Goal: Obtain resource: Download file/media

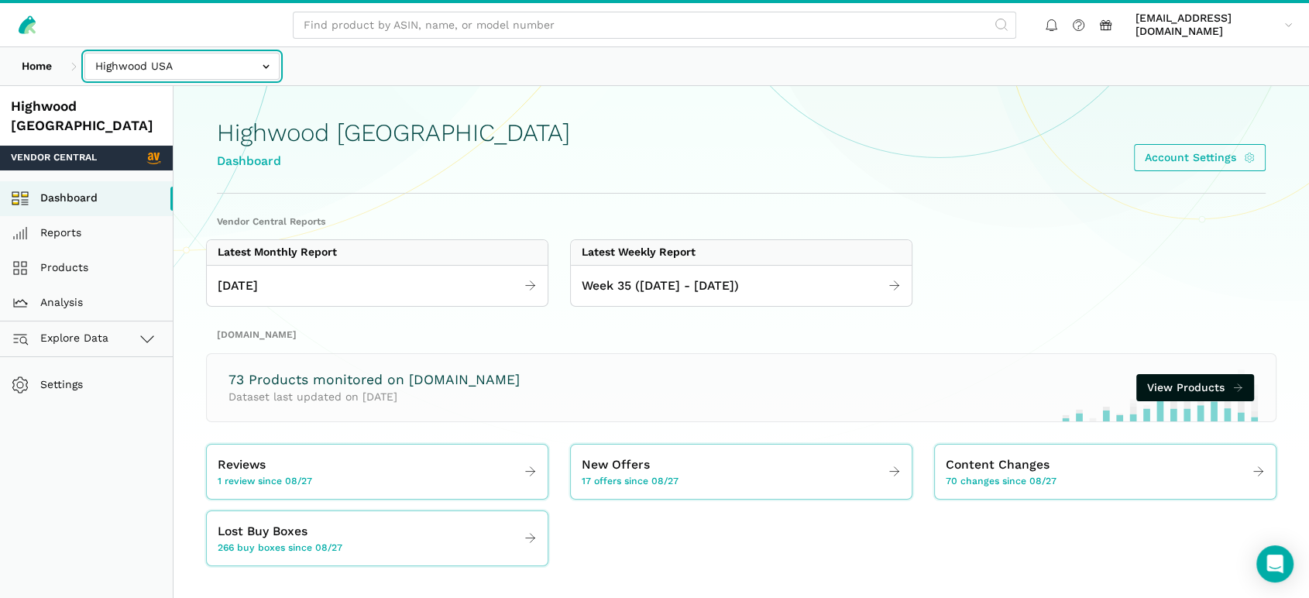
click at [154, 67] on input "text" at bounding box center [181, 66] width 195 height 27
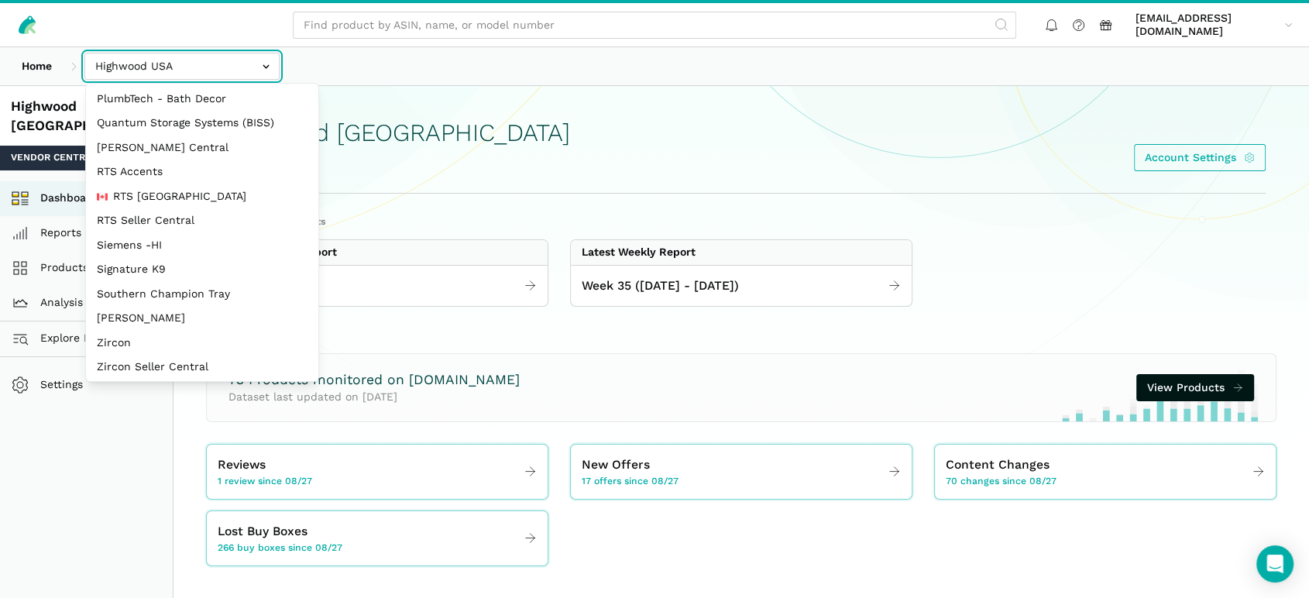
scroll to position [273, 0]
select select "oVSvG8ea9YeLvzcV4dUWoEyh"
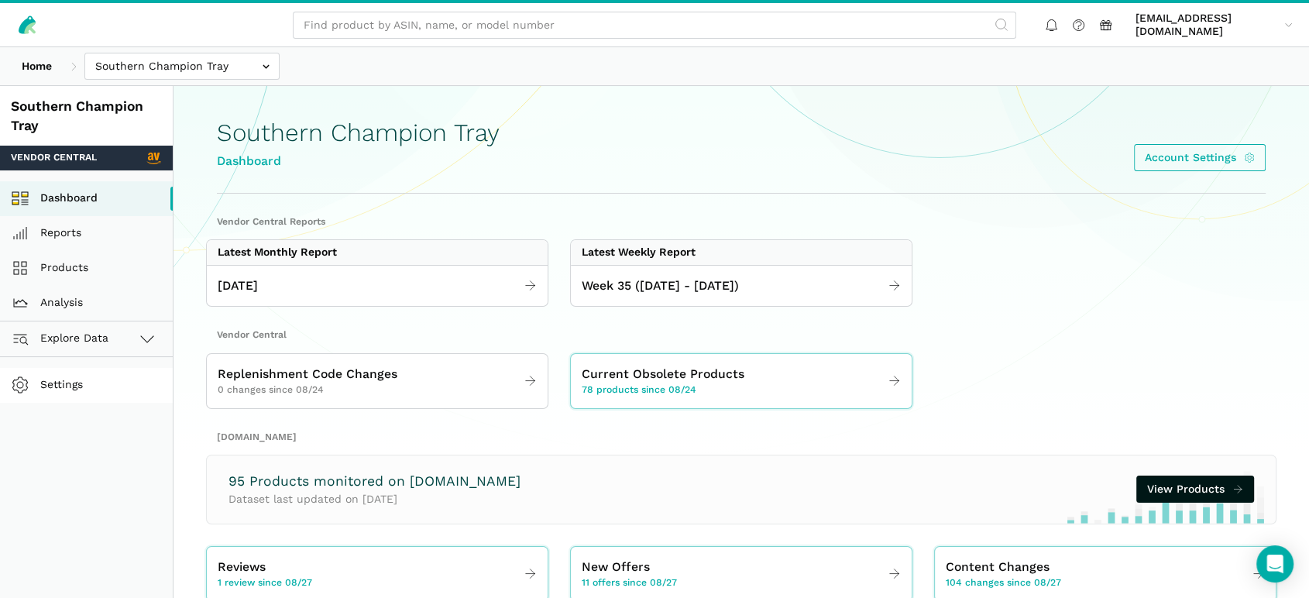
click at [67, 385] on link "Settings" at bounding box center [86, 385] width 173 height 35
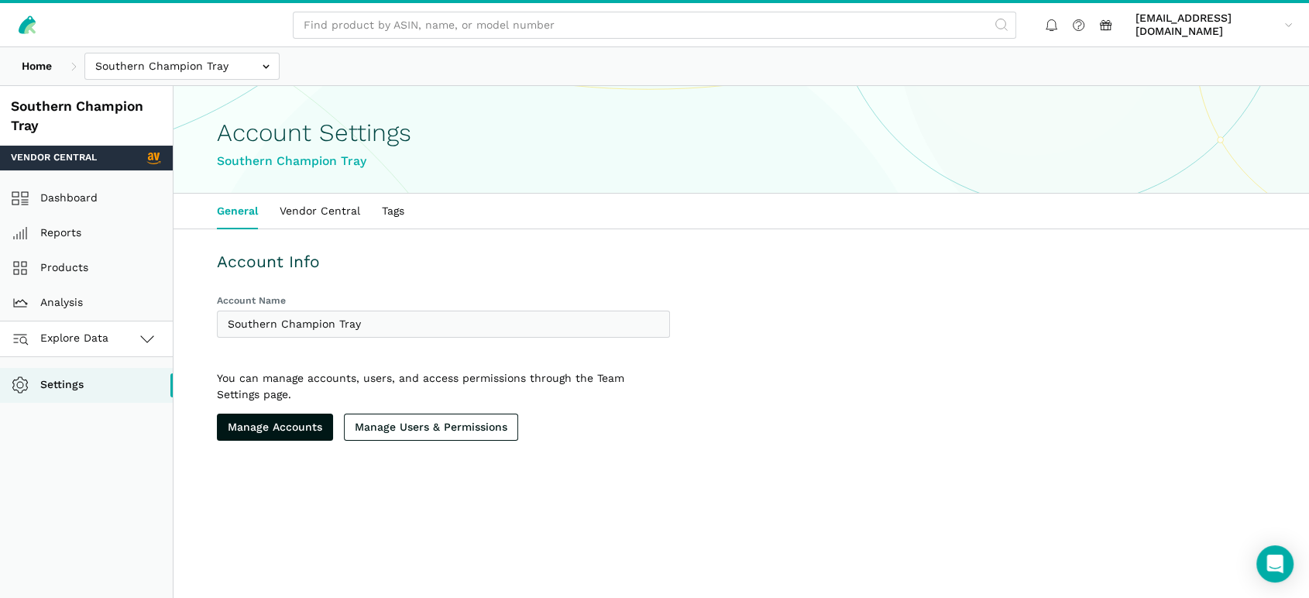
click at [62, 335] on span "Explore Data" at bounding box center [62, 338] width 92 height 19
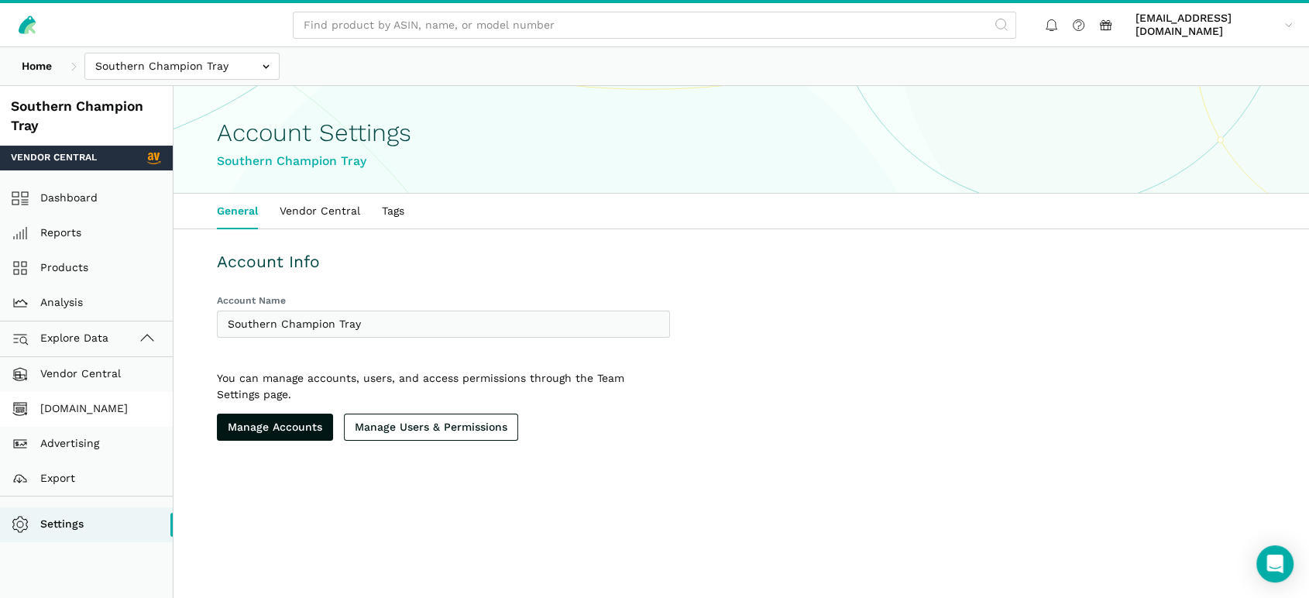
click at [65, 407] on link "[DOMAIN_NAME]" at bounding box center [86, 409] width 173 height 35
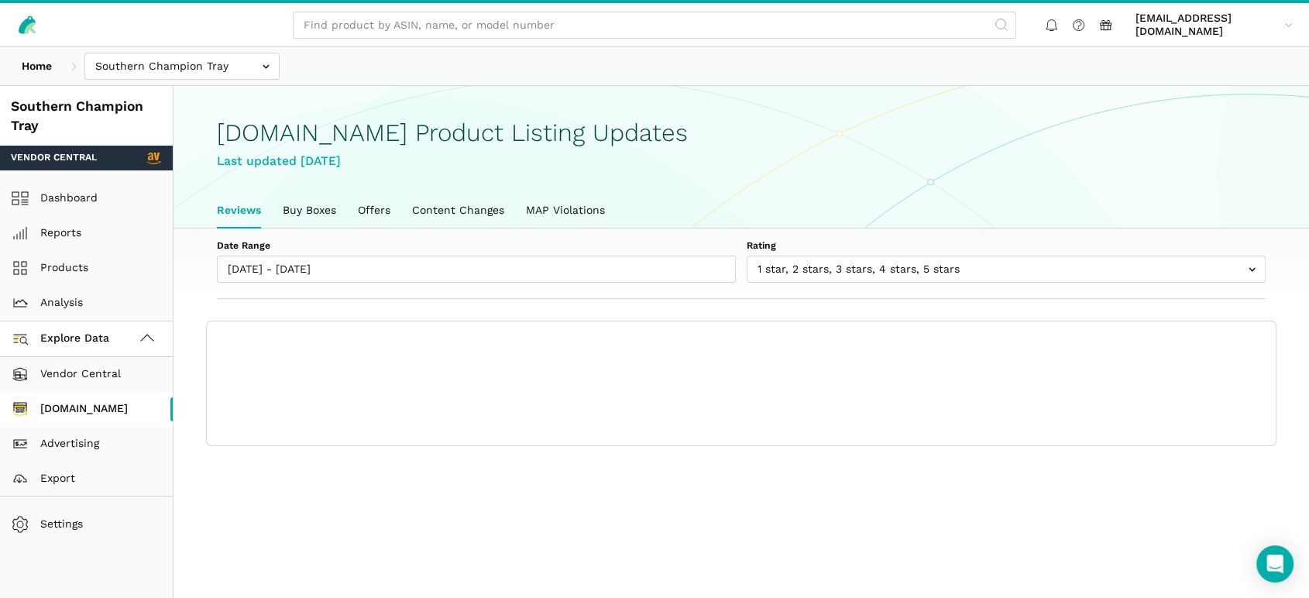
scroll to position [5, 0]
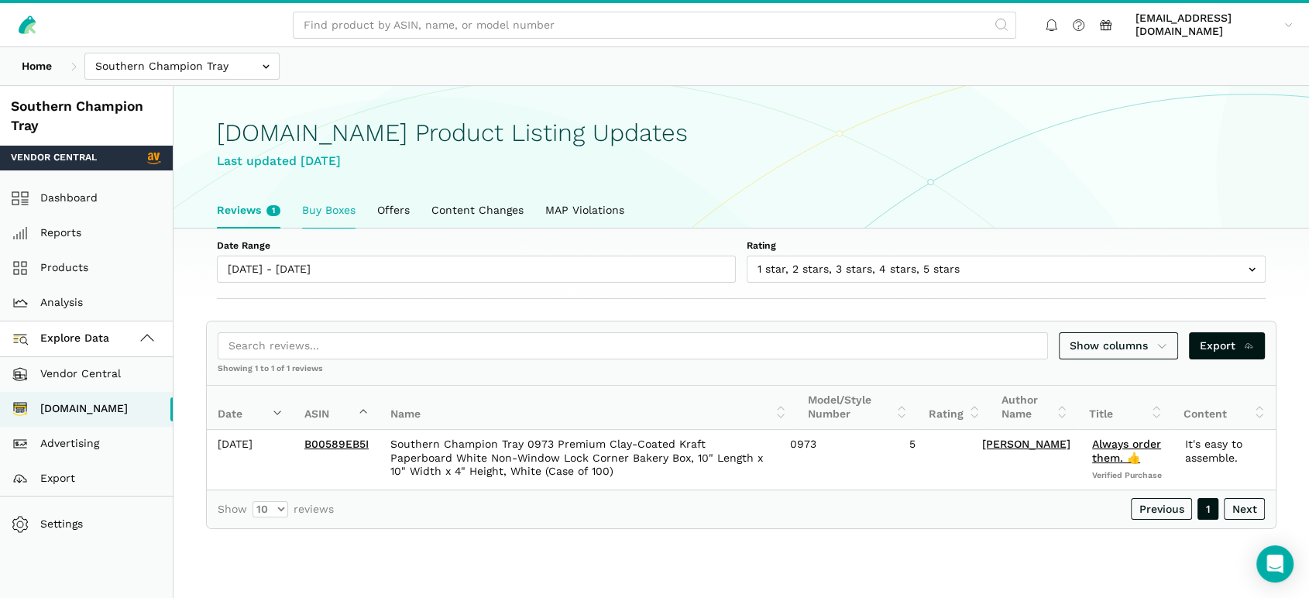
click at [331, 210] on link "Buy Boxes" at bounding box center [328, 211] width 75 height 36
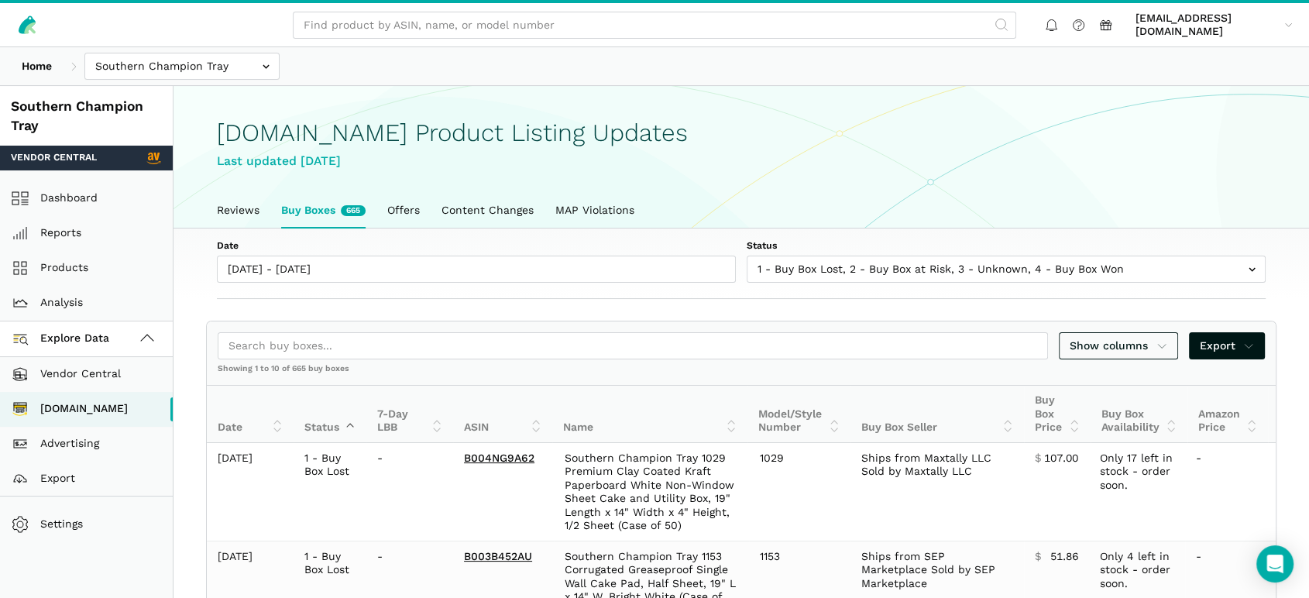
scroll to position [5, 0]
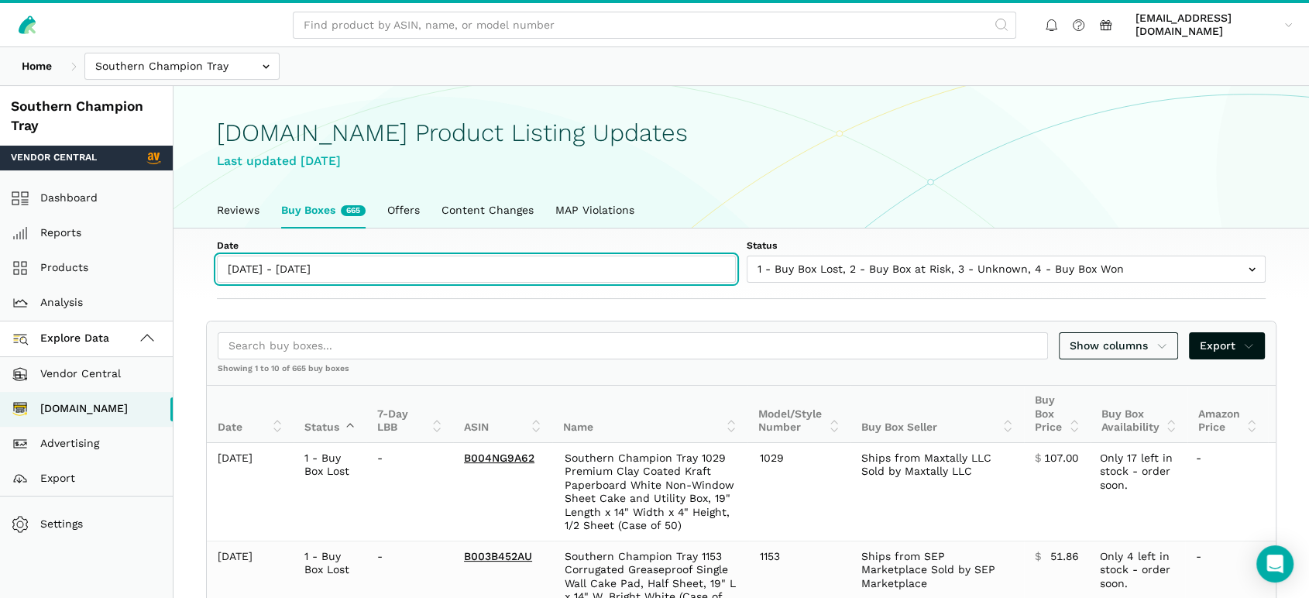
type input "[DATE]"
click at [253, 272] on input "[DATE] - [DATE]" at bounding box center [476, 269] width 519 height 27
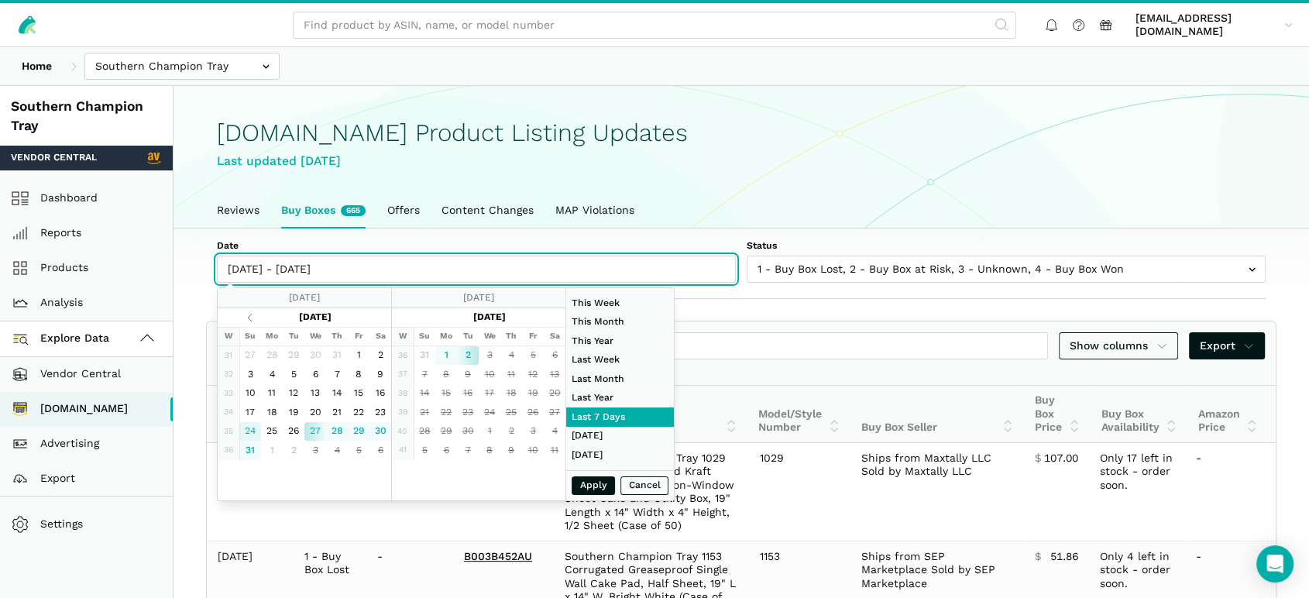
type input "[DATE]"
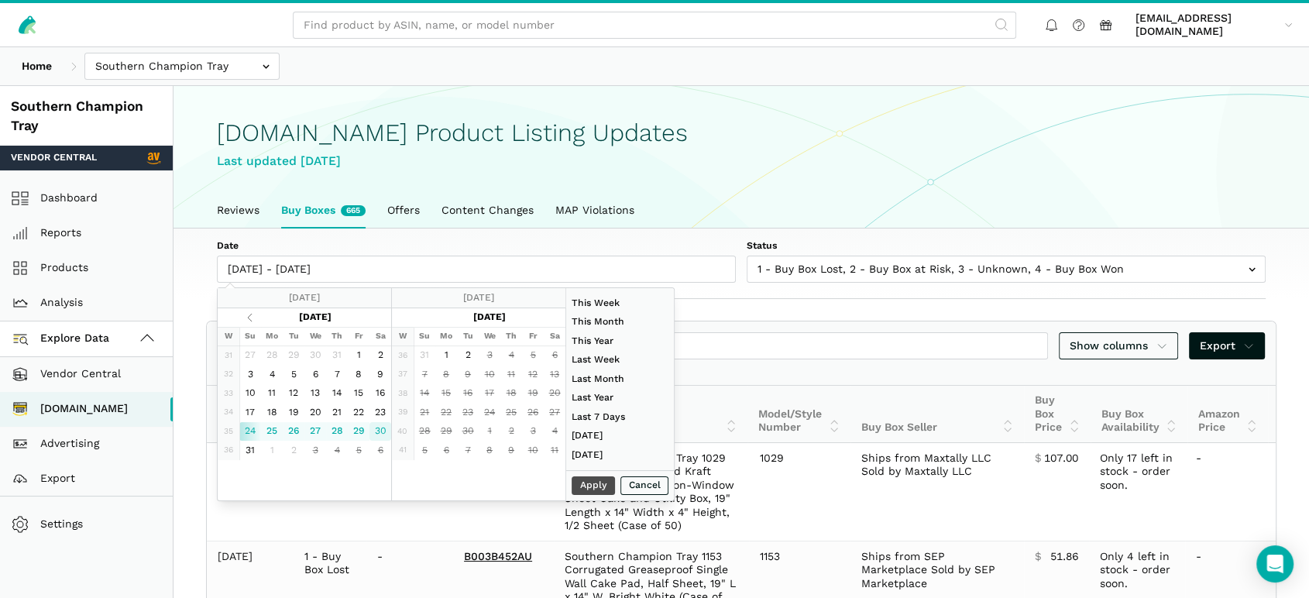
type input "[DATE]"
click at [590, 479] on button "Apply" at bounding box center [593, 485] width 43 height 19
type input "[DATE] - [DATE]"
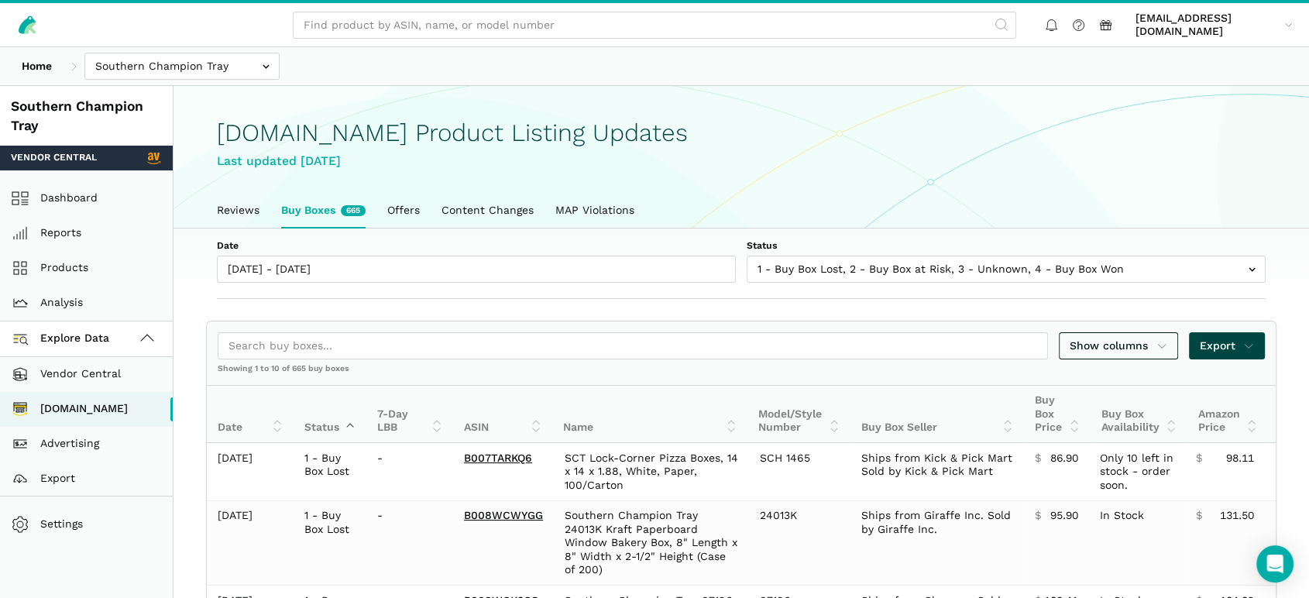
click at [1233, 347] on span "Export" at bounding box center [1227, 346] width 55 height 16
click at [1222, 403] on span "Export as Excel" at bounding box center [1199, 403] width 84 height 16
click at [833, 184] on div at bounding box center [654, 299] width 1309 height 598
